Goal: Task Accomplishment & Management: Complete application form

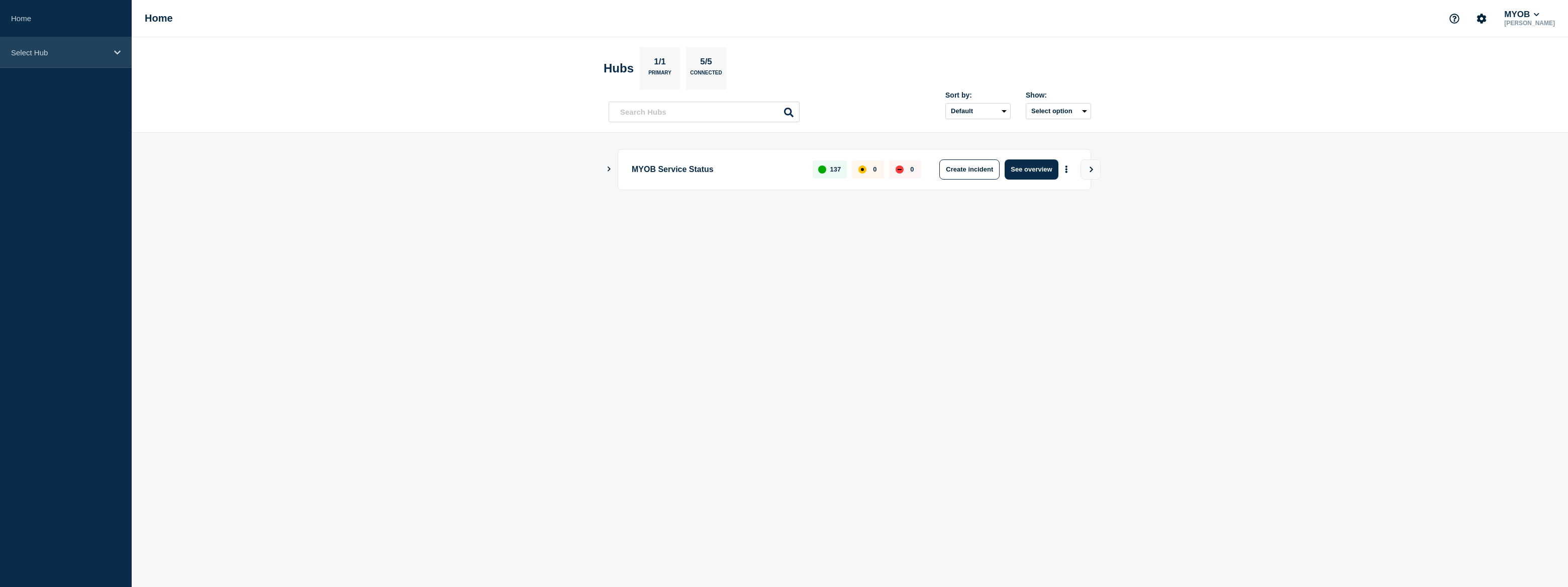
click at [55, 48] on p "Select Hub" at bounding box center [59, 52] width 97 height 9
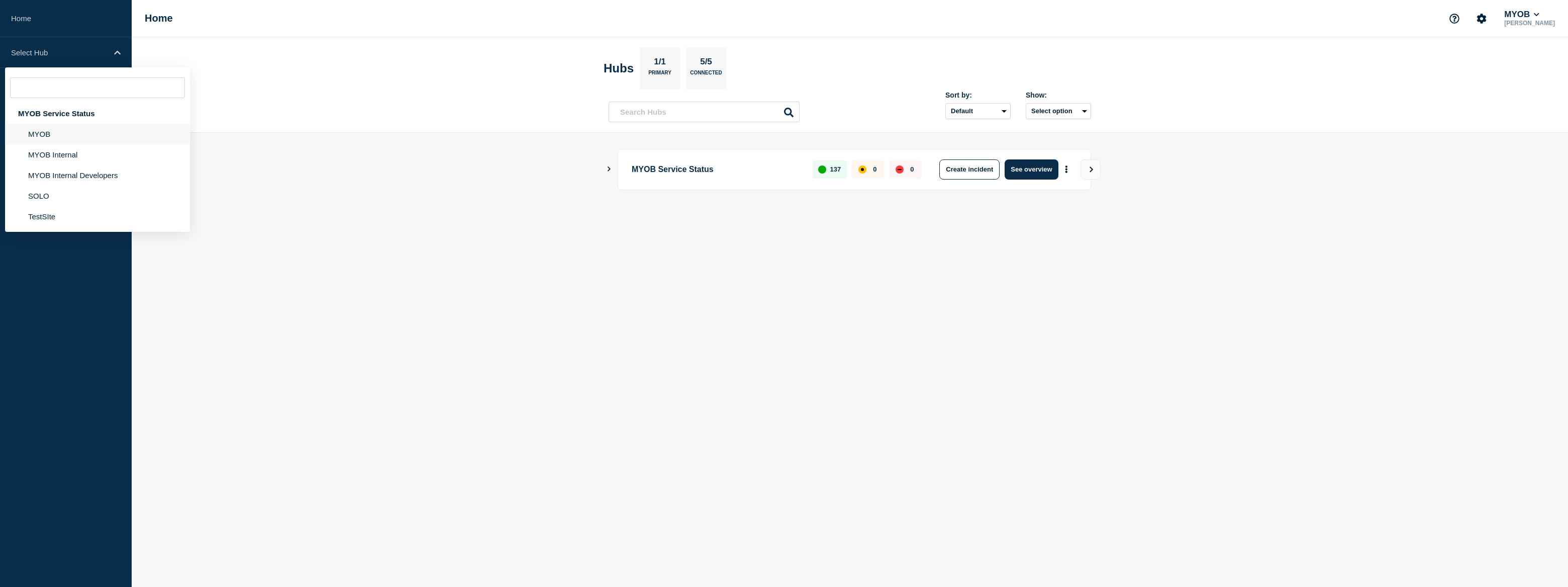
click at [83, 144] on li "MYOB" at bounding box center [98, 155] width 185 height 21
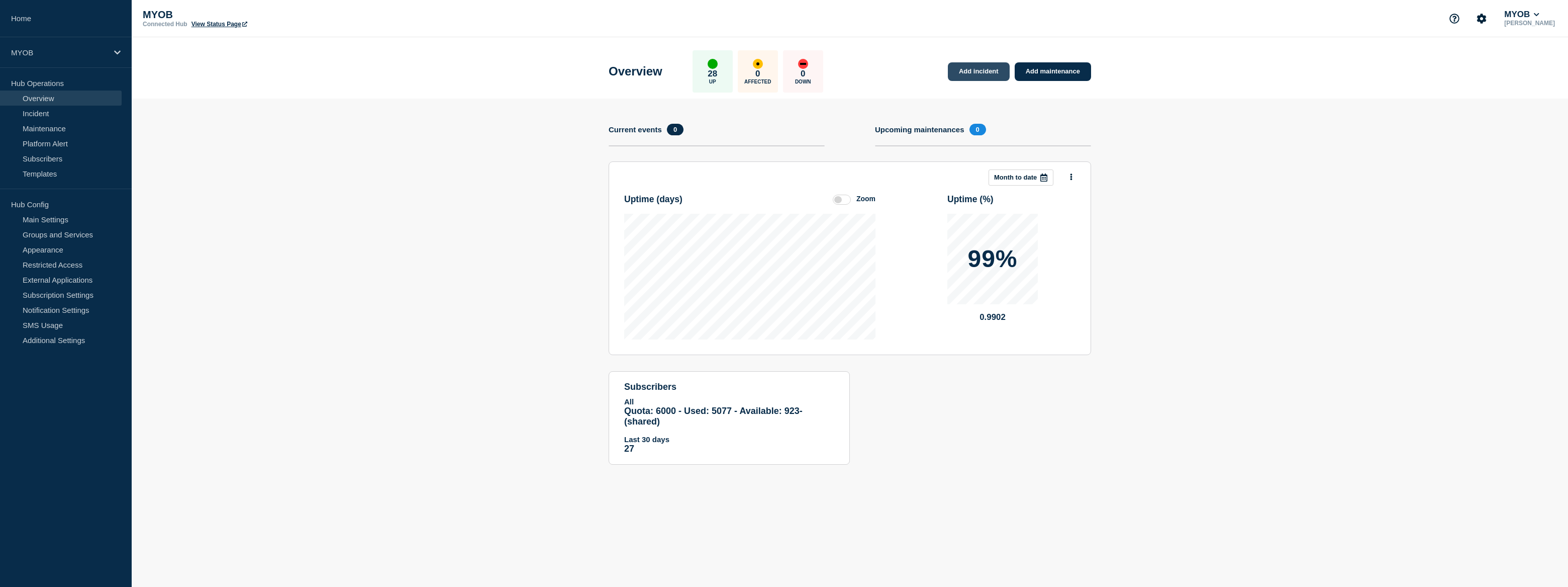
click at [981, 70] on link "Add incident" at bounding box center [979, 71] width 62 height 18
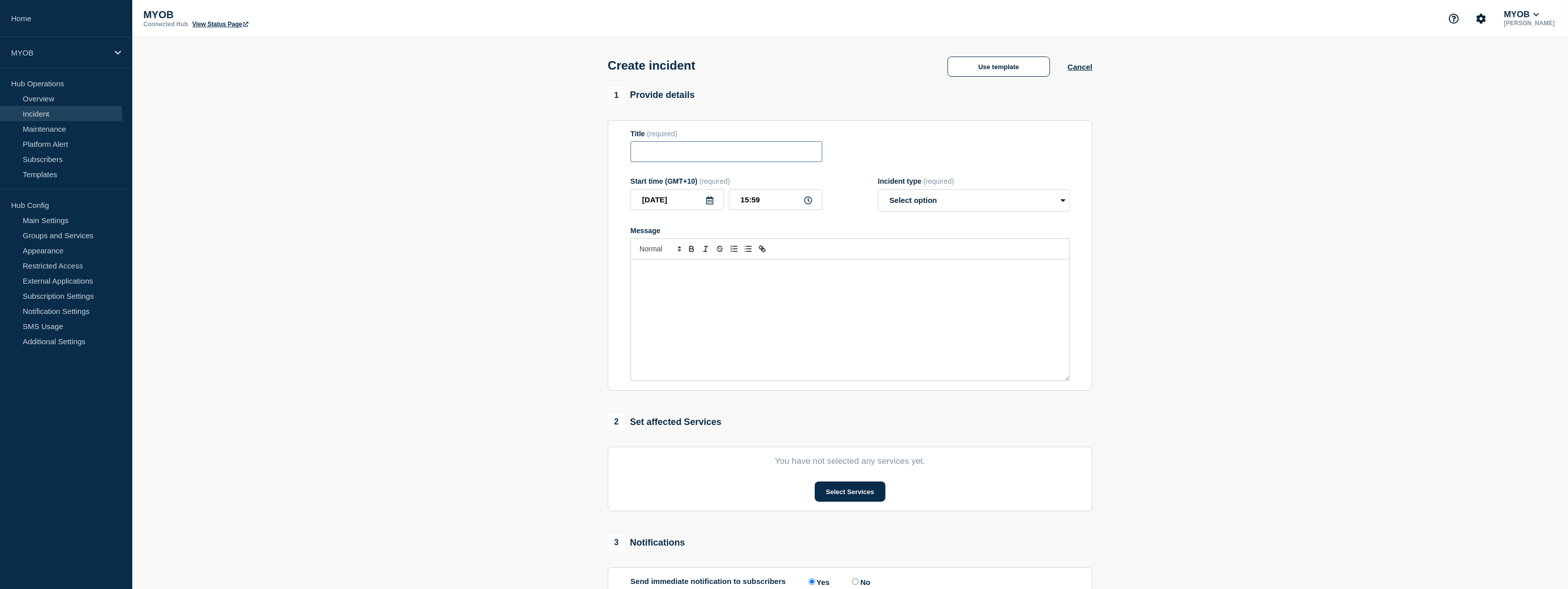
click at [676, 157] on input "Title" at bounding box center [726, 151] width 192 height 21
click at [987, 74] on button "Use template" at bounding box center [999, 66] width 102 height 20
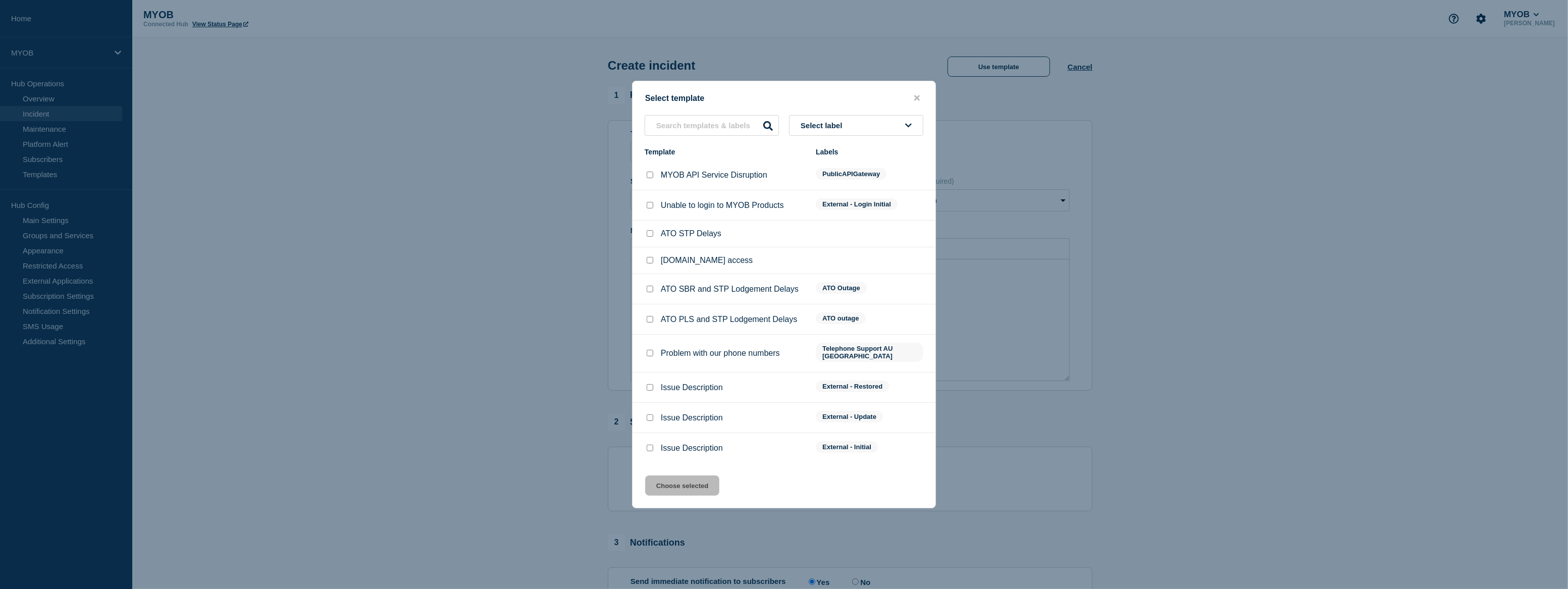
click at [651, 444] on input "Issue Description checkbox" at bounding box center [650, 447] width 7 height 7
checkbox input "true"
click at [689, 484] on button "Choose selected" at bounding box center [682, 485] width 74 height 20
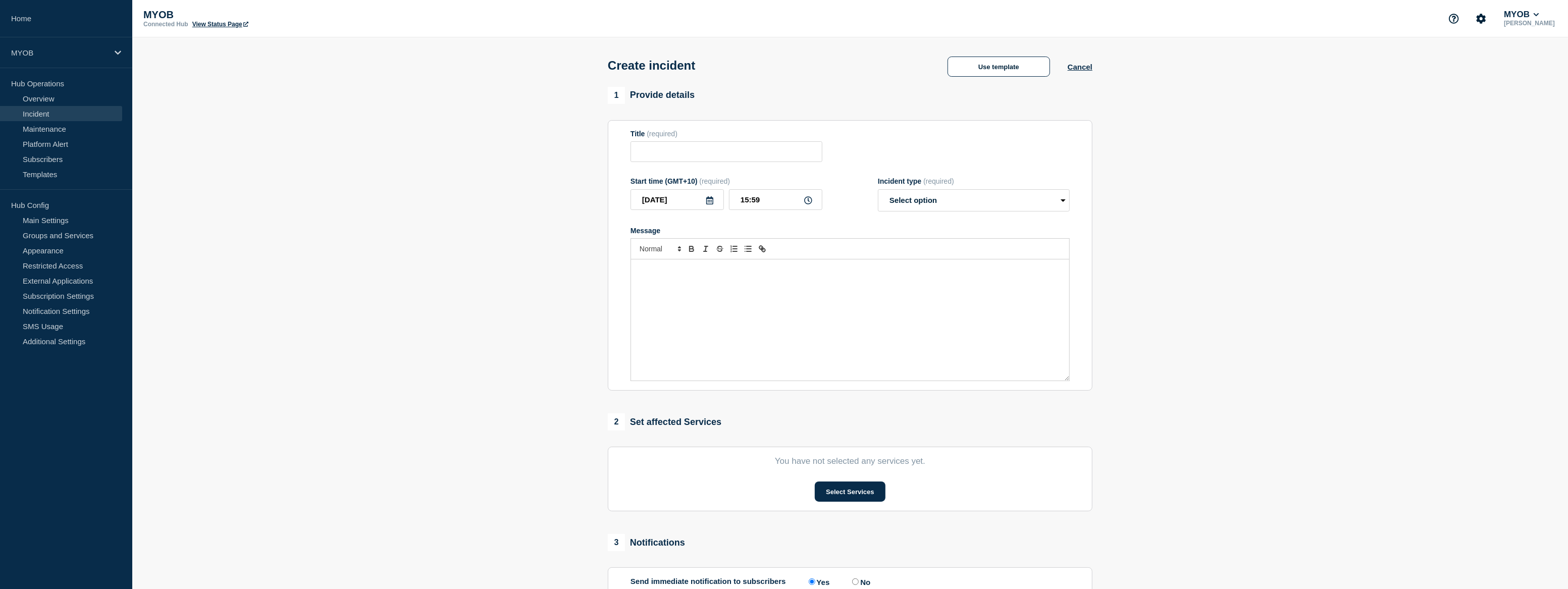
type input "Issue Description"
select select "investigating"
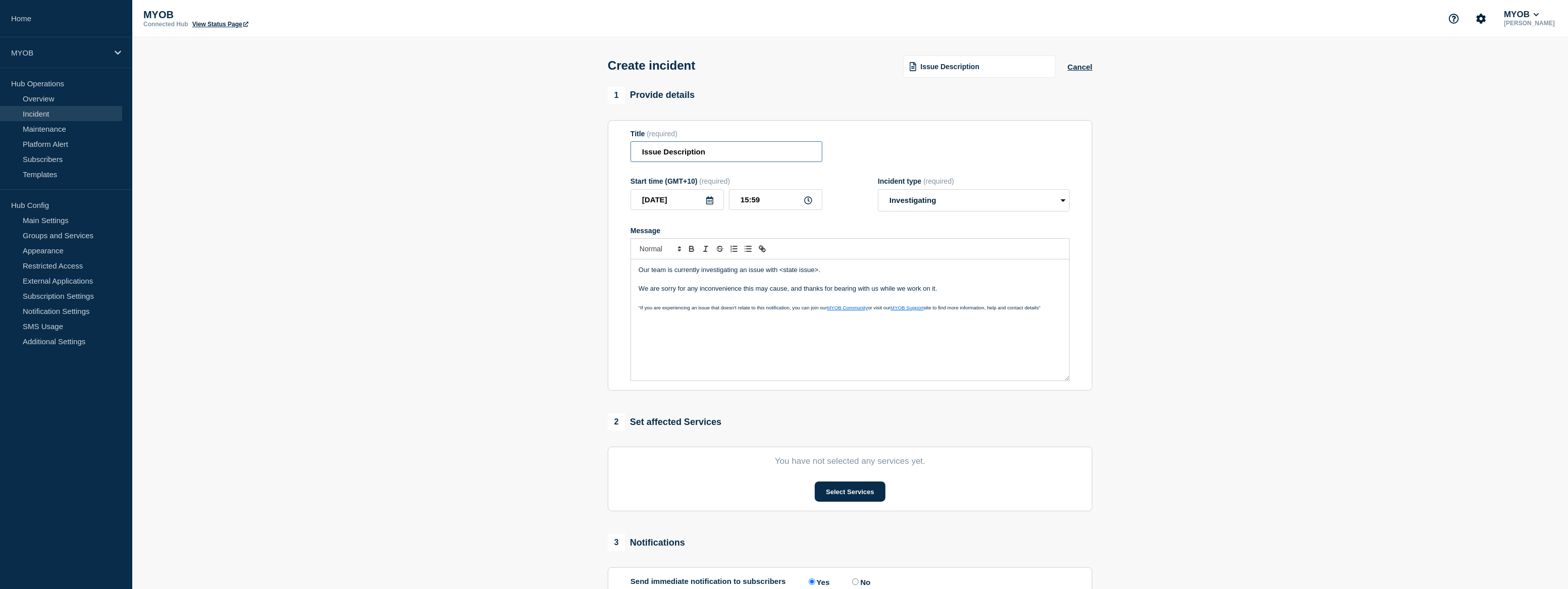
click at [720, 157] on input "Issue Description" at bounding box center [726, 151] width 192 height 21
drag, startPoint x: 735, startPoint y: 154, endPoint x: 575, endPoint y: 146, distance: 160.2
click at [575, 146] on section "1 Provide details Title (required) Issue Description Start time (GMT+10) (requi…" at bounding box center [850, 375] width 1436 height 578
type input "Community Forum is unavailable"
click at [801, 267] on div "Our team is currently investigating an issue with <state issue>. We are sorry f…" at bounding box center [850, 320] width 438 height 121
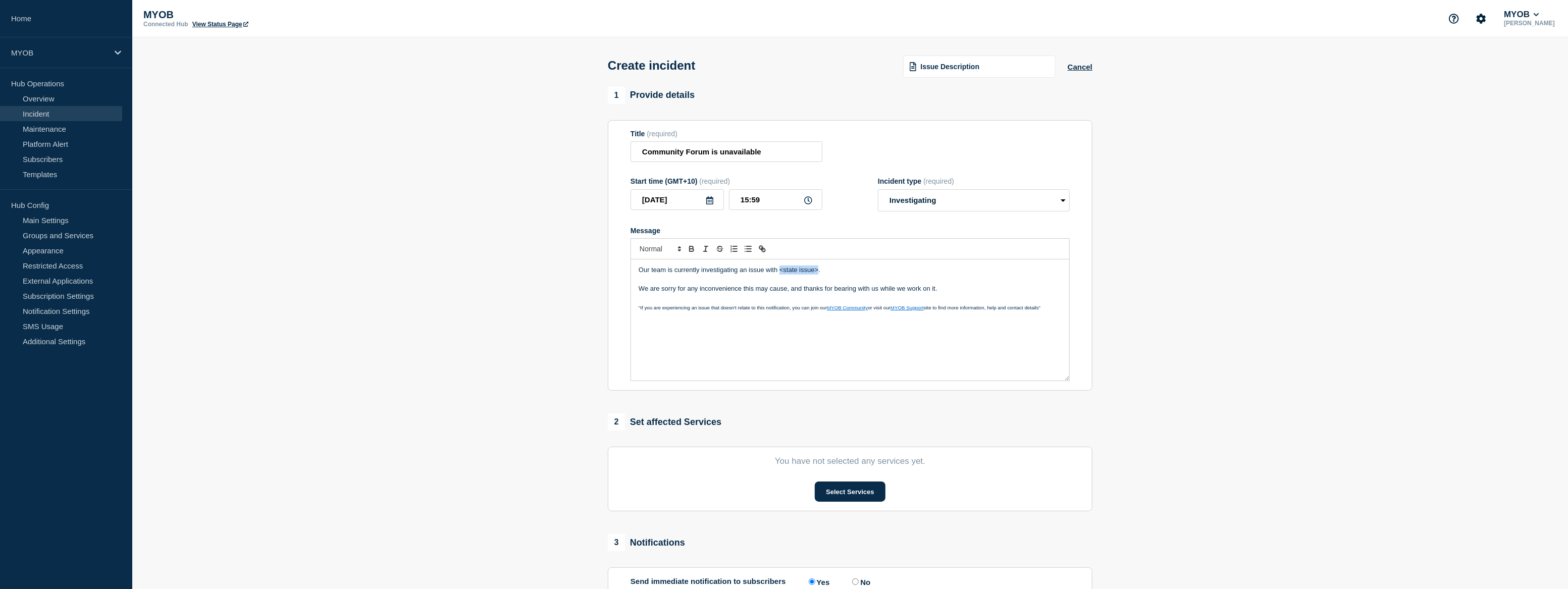
drag, startPoint x: 817, startPoint y: 272, endPoint x: 779, endPoint y: 272, distance: 38.0
click at [779, 272] on p "Our team is currently investigating an issue with <state issue>." at bounding box center [850, 270] width 423 height 9
click at [763, 274] on p "Our team is currently investigating an issue Community Forum." at bounding box center [850, 270] width 423 height 9
drag, startPoint x: 962, startPoint y: 292, endPoint x: 572, endPoint y: 265, distance: 390.9
click at [572, 265] on section "1 Provide details Title (required) Community Forum is unavailable Start time (G…" at bounding box center [850, 375] width 1436 height 578
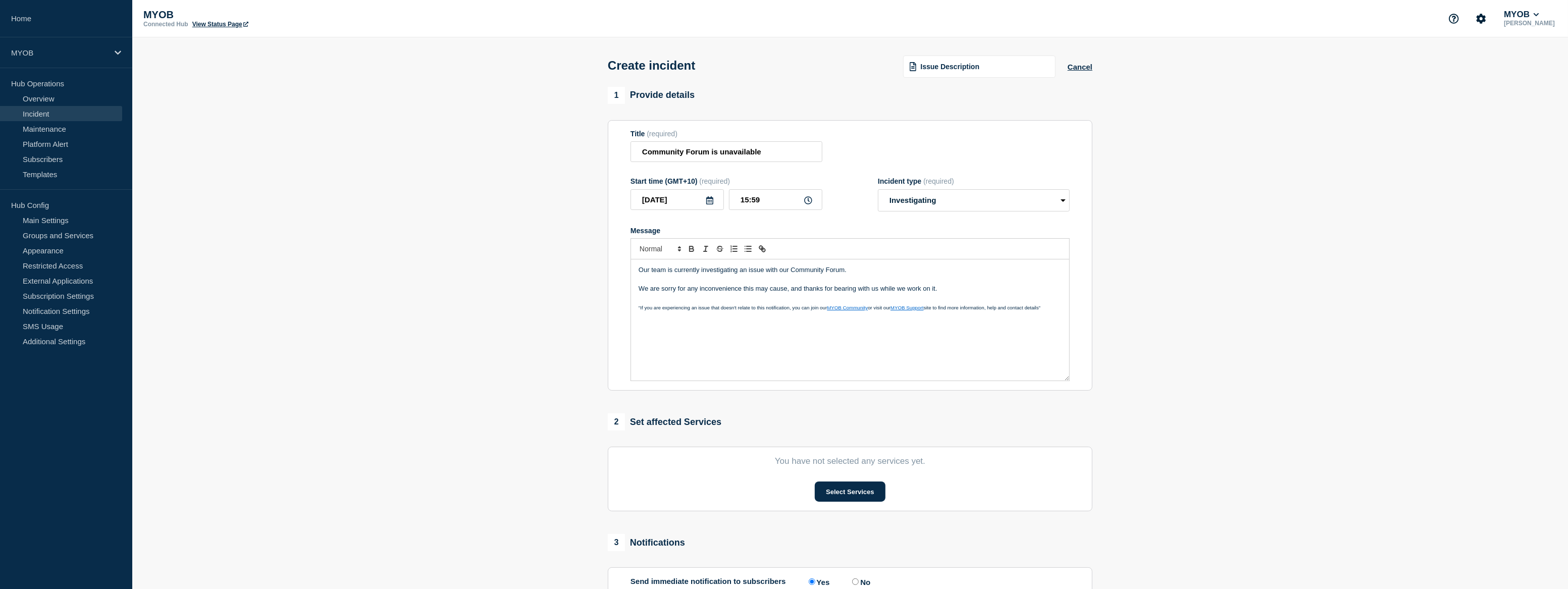
copy div "Our team is currently investigating an issue with our Community Forum. We are s…"
click at [834, 496] on button "Select Services" at bounding box center [850, 491] width 71 height 20
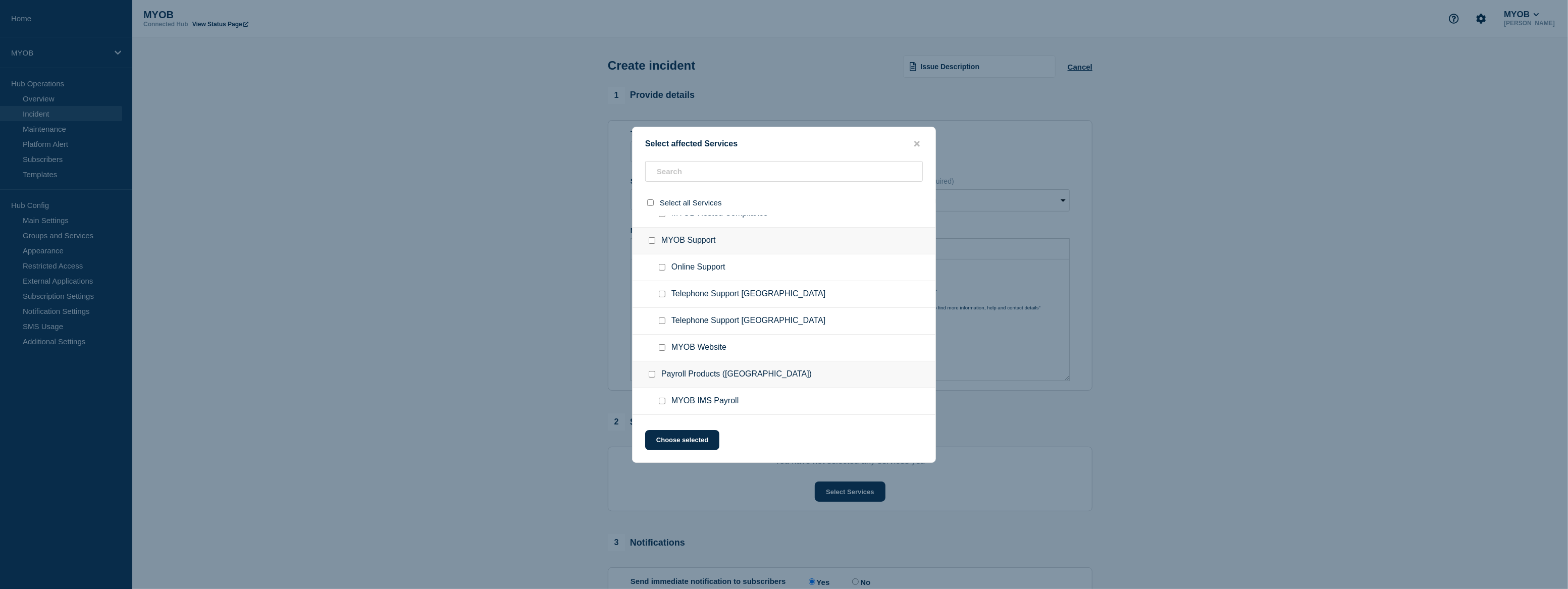
scroll to position [467, 0]
click at [662, 273] on input "Online Support checkbox" at bounding box center [662, 269] width 7 height 7
drag, startPoint x: 661, startPoint y: 272, endPoint x: 667, endPoint y: 255, distance: 18.0
click at [661, 272] on input "Online Support checkbox" at bounding box center [662, 269] width 7 height 7
checkbox input "false"
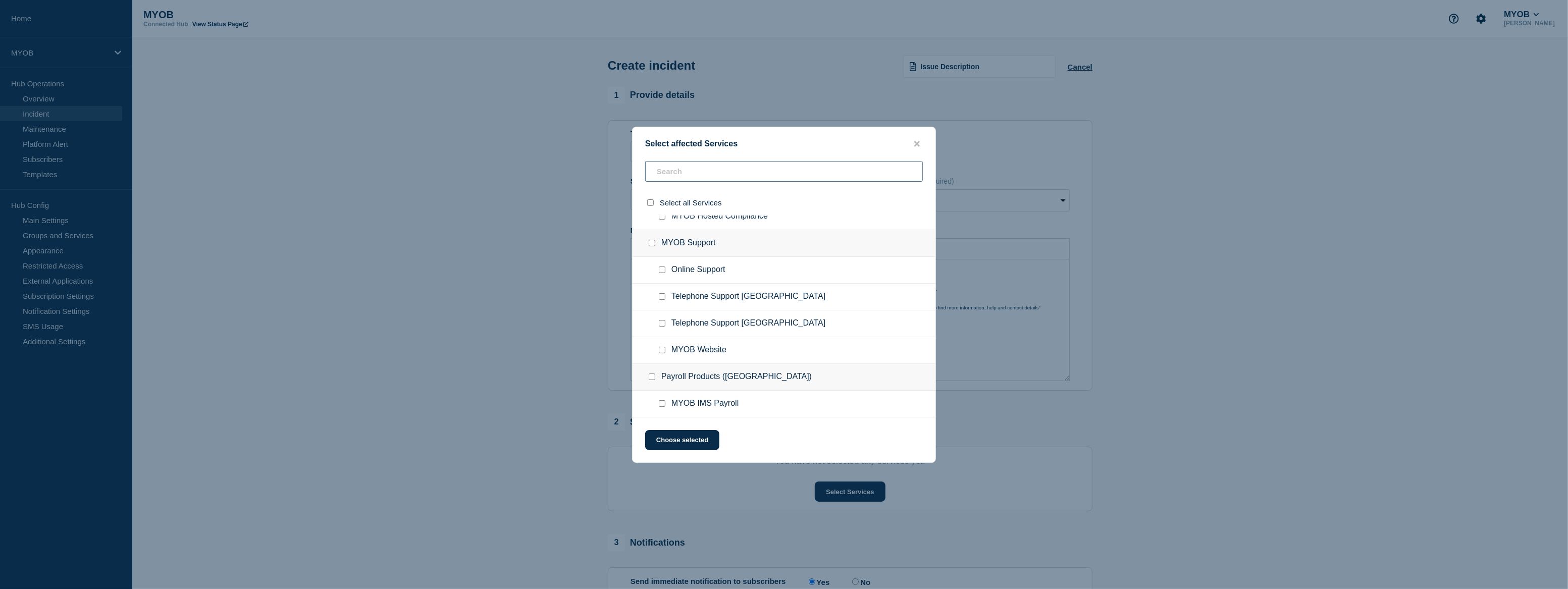
click at [684, 174] on input "text" at bounding box center [784, 171] width 278 height 21
type input "geb"
checkbox input "true"
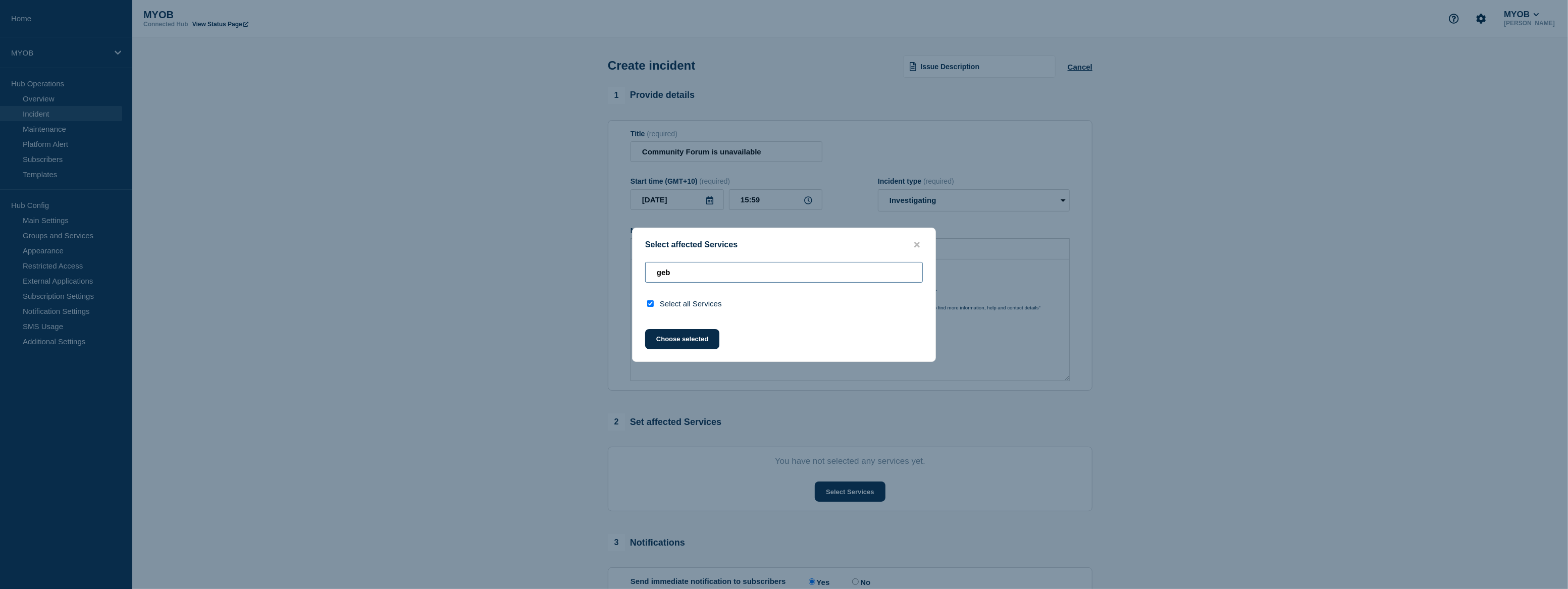
scroll to position [0, 0]
click at [662, 272] on input "geb" at bounding box center [784, 272] width 278 height 21
type input "B"
checkbox input "false"
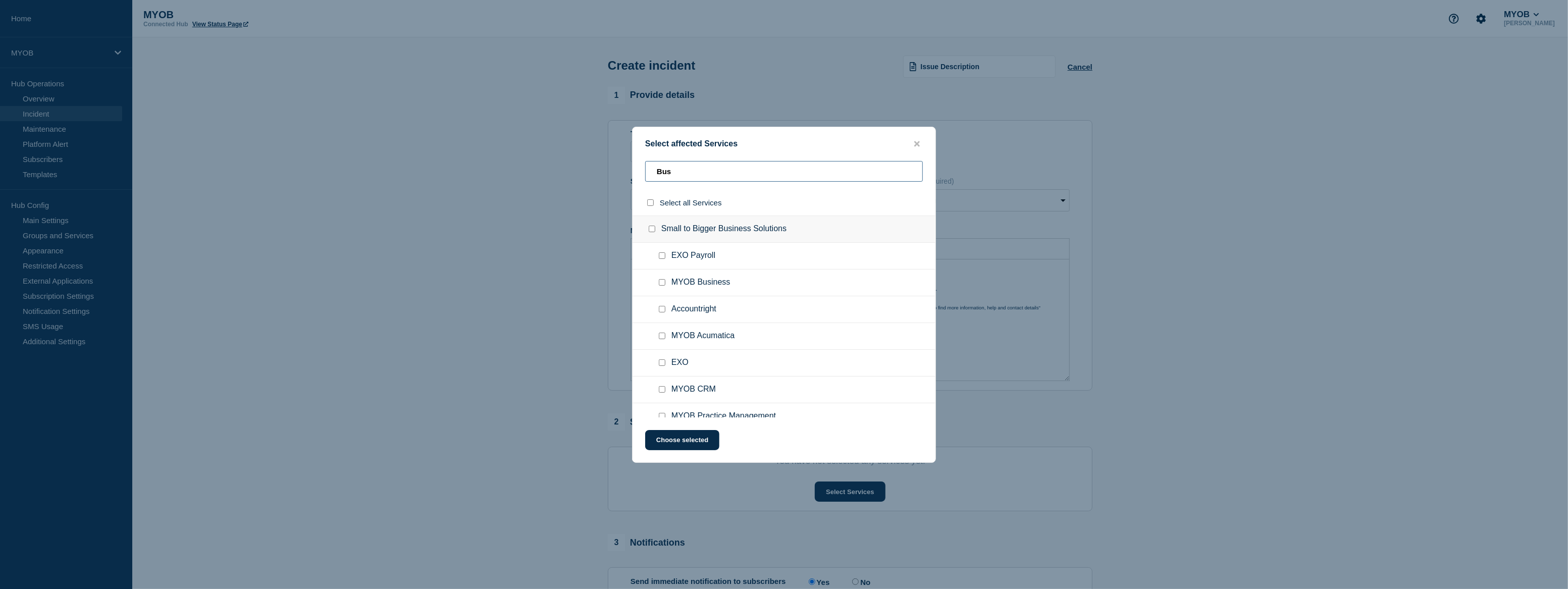
type input "Bus"
click at [661, 282] on input "MYOB Business checkbox" at bounding box center [662, 282] width 7 height 7
checkbox input "true"
click at [662, 308] on input "Accountright checkbox" at bounding box center [662, 309] width 7 height 7
click at [662, 309] on input "Accountright checkbox" at bounding box center [662, 309] width 7 height 7
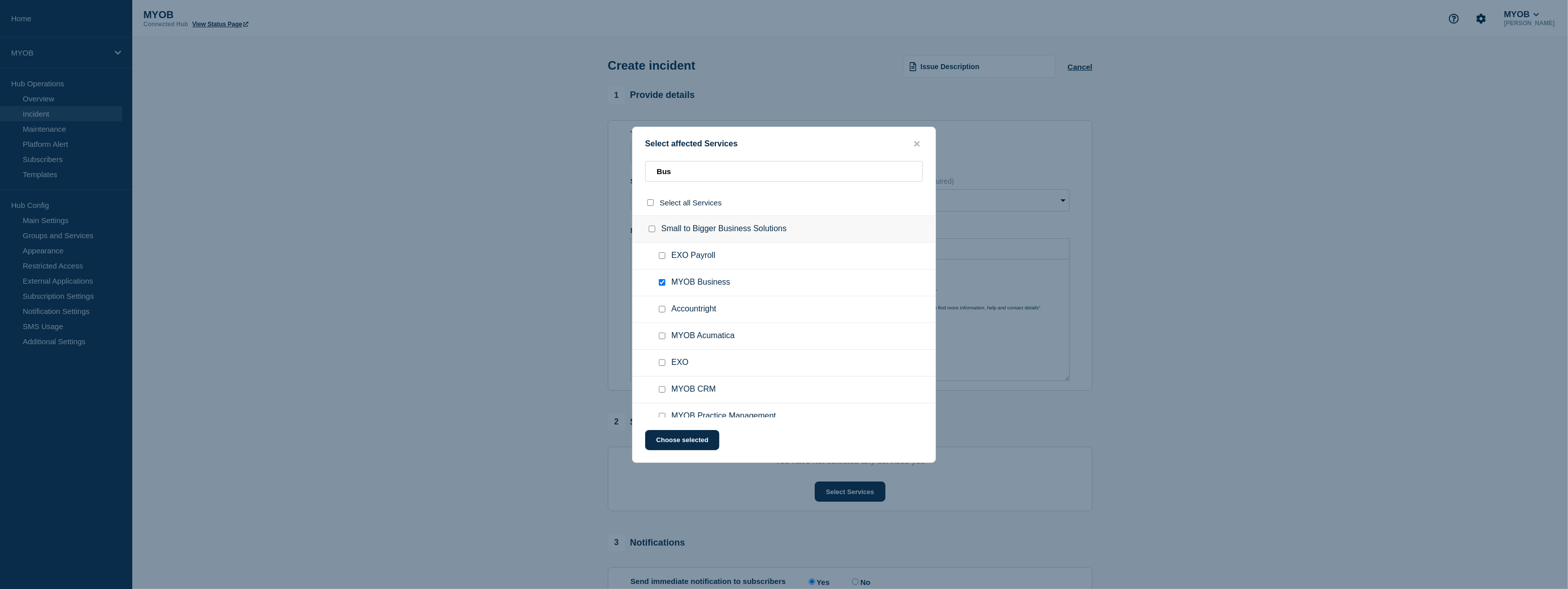
click at [662, 309] on input "Accountright checkbox" at bounding box center [662, 309] width 7 height 7
checkbox input "true"
click at [693, 438] on button "Choose selected" at bounding box center [682, 439] width 74 height 20
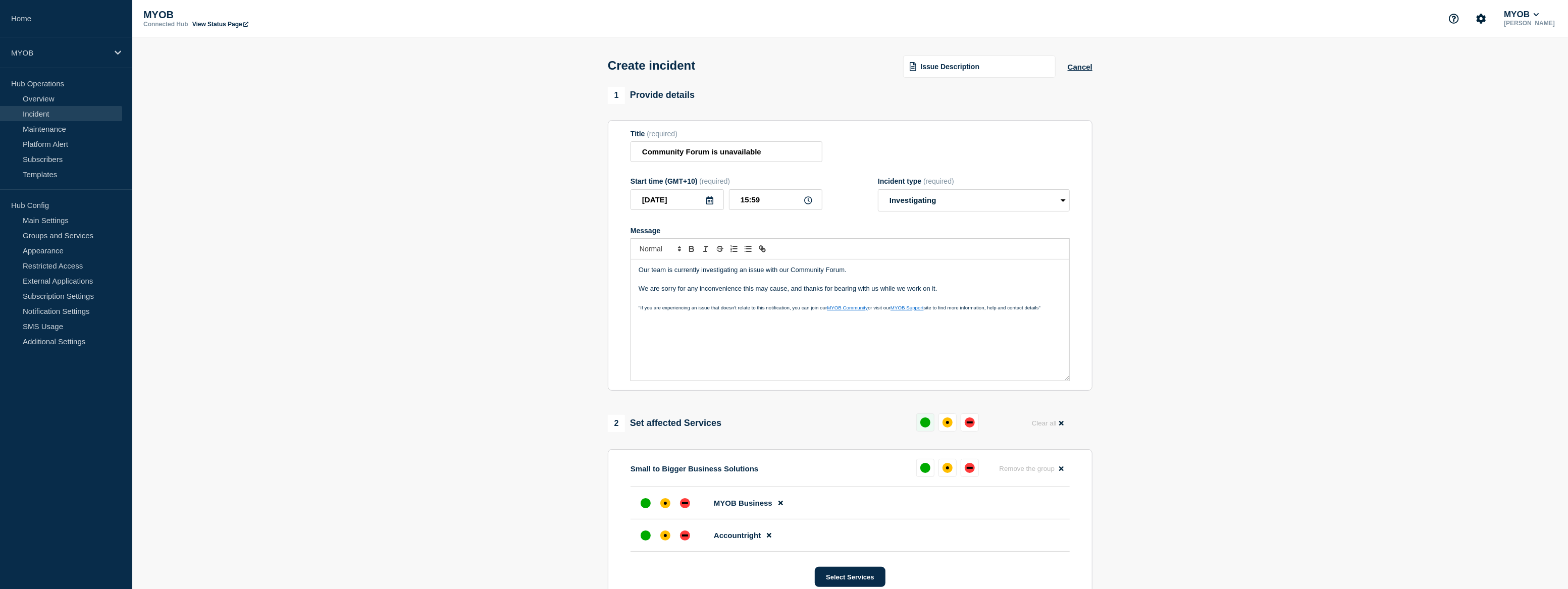
click at [921, 424] on div "up" at bounding box center [926, 422] width 10 height 10
drag, startPoint x: 967, startPoint y: 297, endPoint x: 573, endPoint y: 263, distance: 395.5
click at [573, 263] on section "1 Provide details Title (required) Community Forum is unavailable Start time (G…" at bounding box center [850, 418] width 1436 height 663
copy div "Our team is currently investigating an issue with our Community Forum. We are s…"
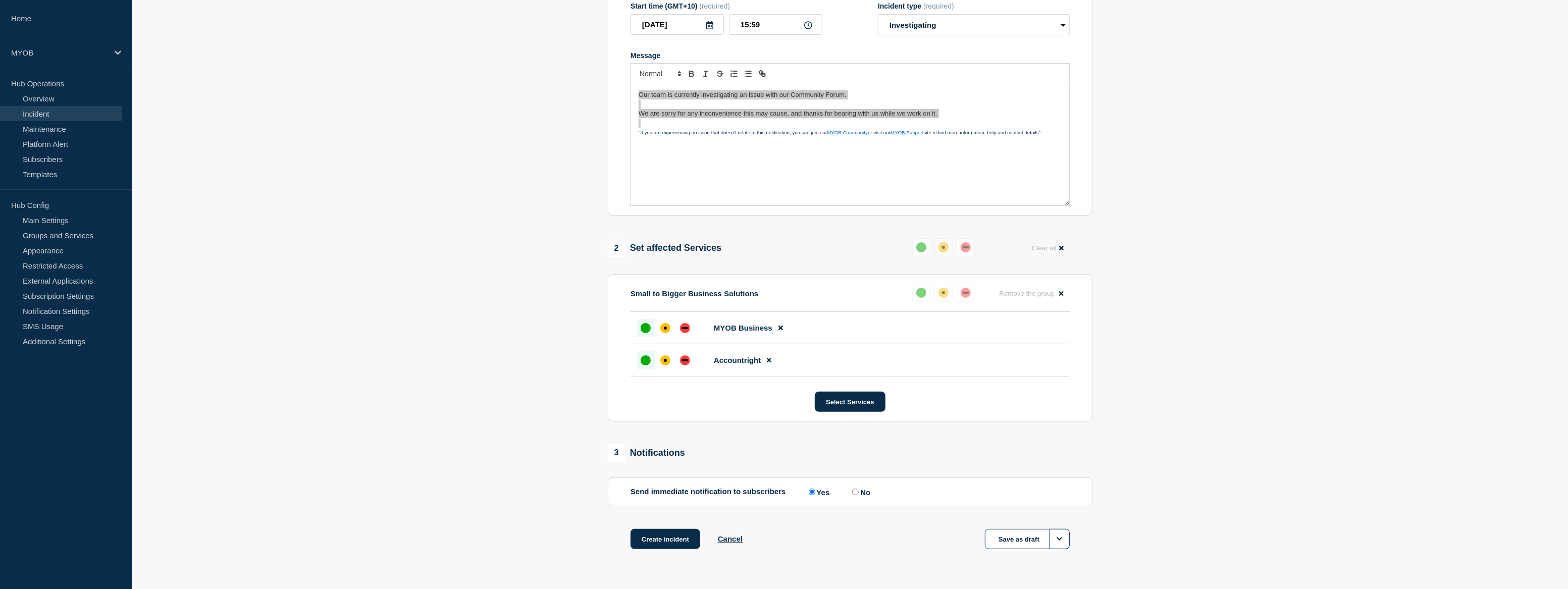
scroll to position [203, 0]
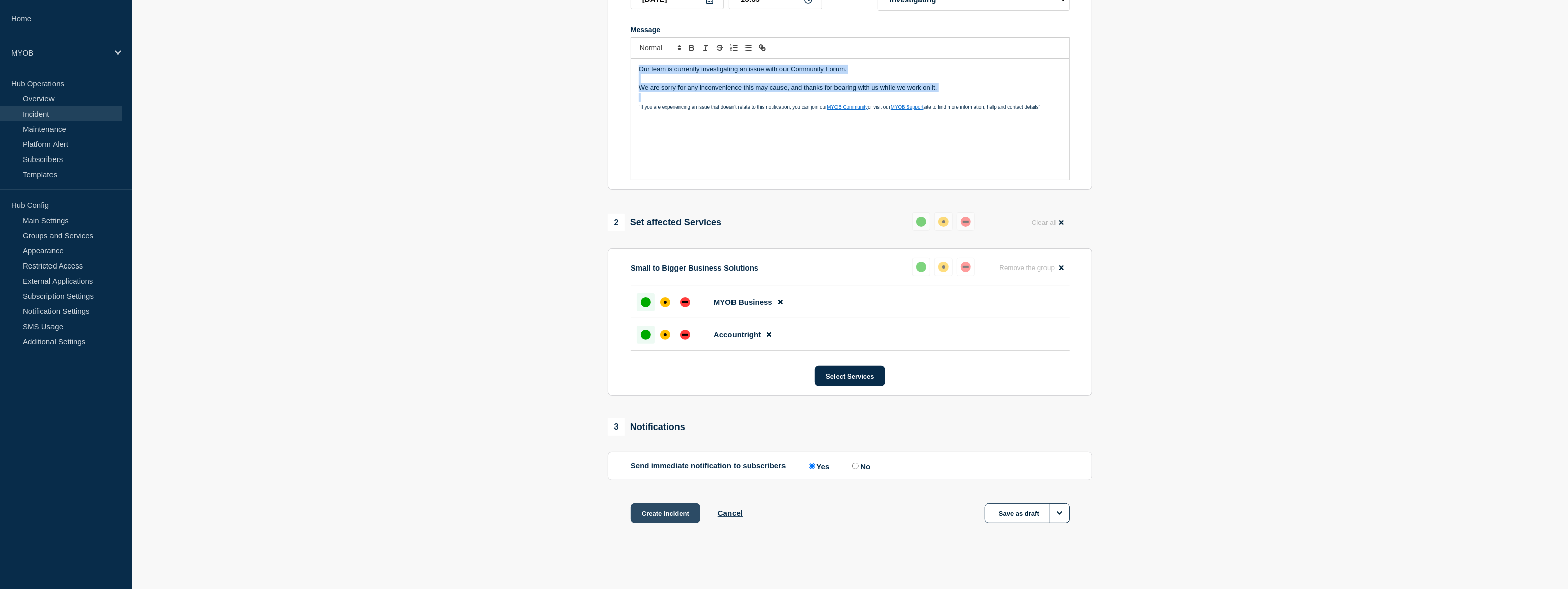
click at [682, 508] on button "Create incident" at bounding box center [665, 513] width 70 height 20
